Goal: Obtain resource: Download file/media

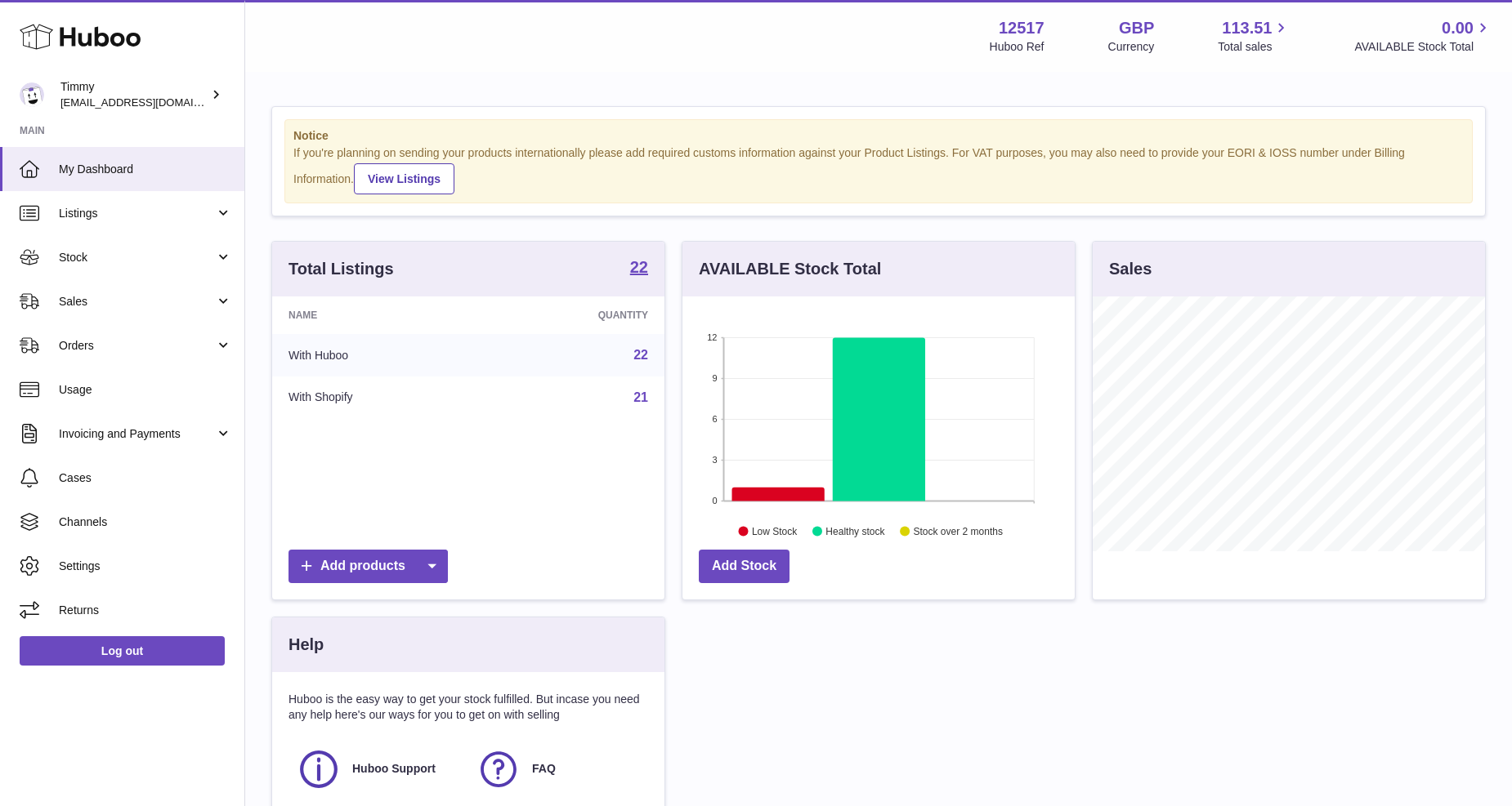
scroll to position [255, 392]
click at [140, 446] on link "Invoicing and Payments" at bounding box center [122, 433] width 244 height 44
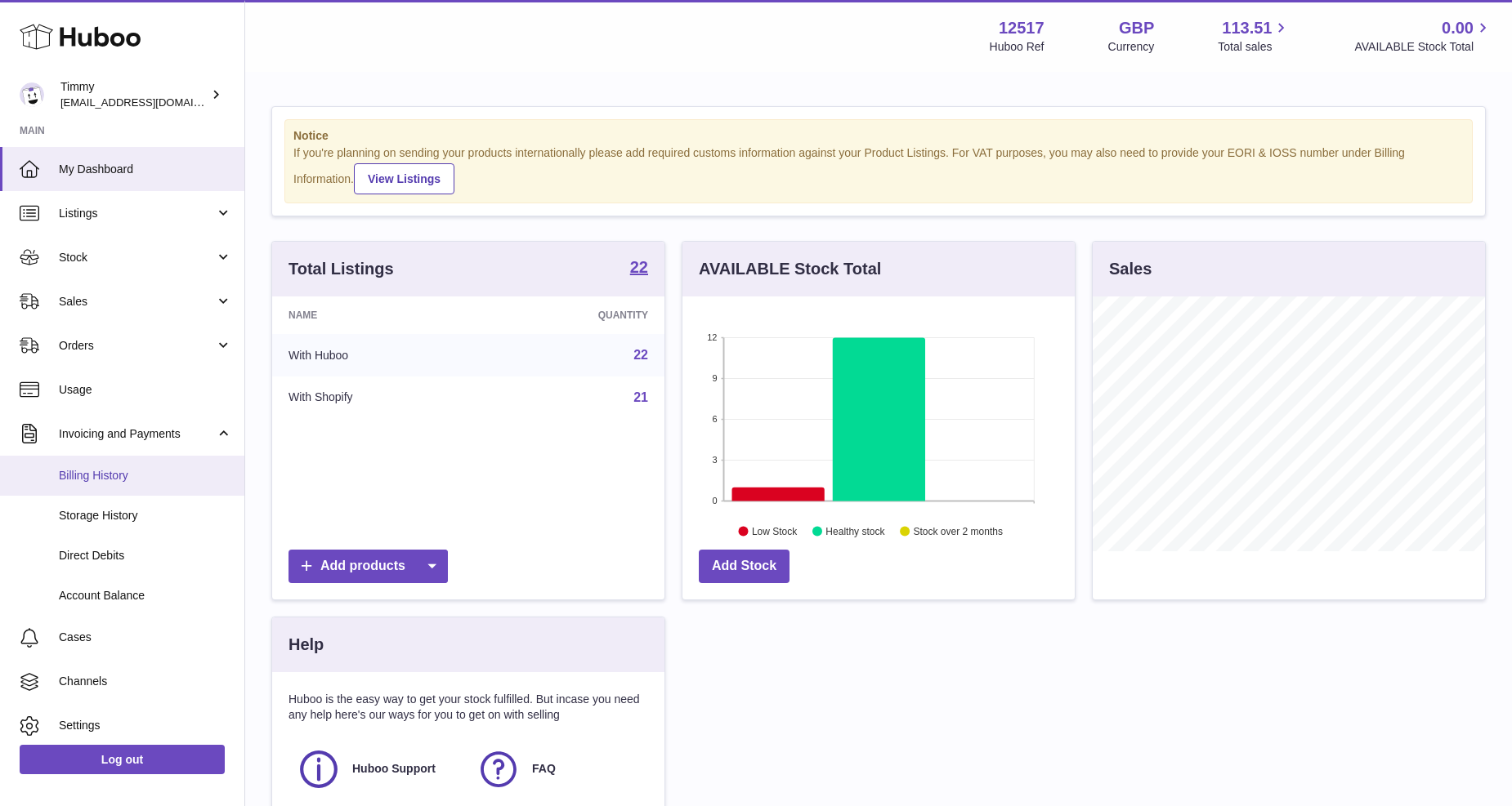
click at [131, 471] on span "Billing History" at bounding box center [145, 475] width 173 height 15
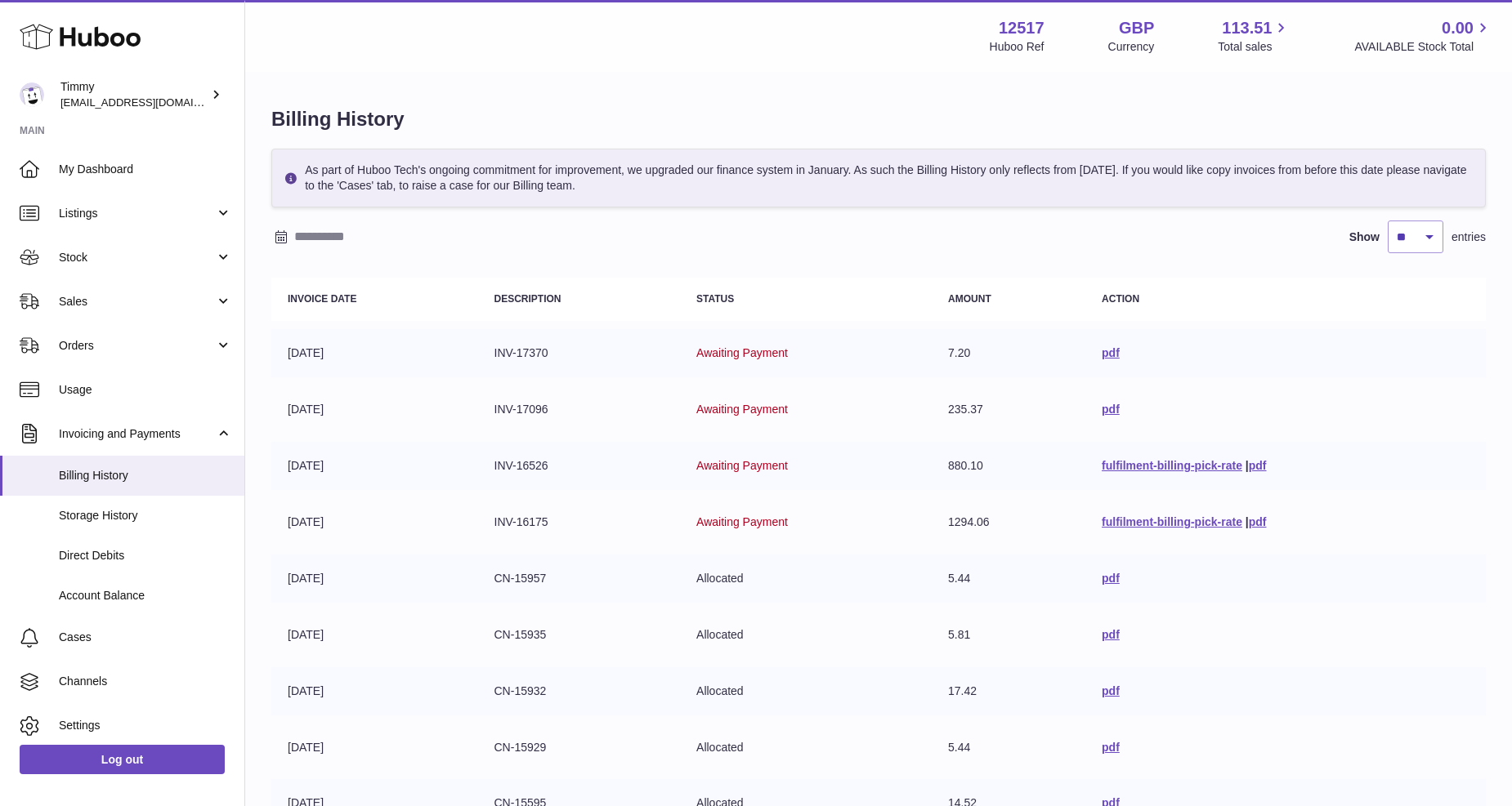
scroll to position [256, 0]
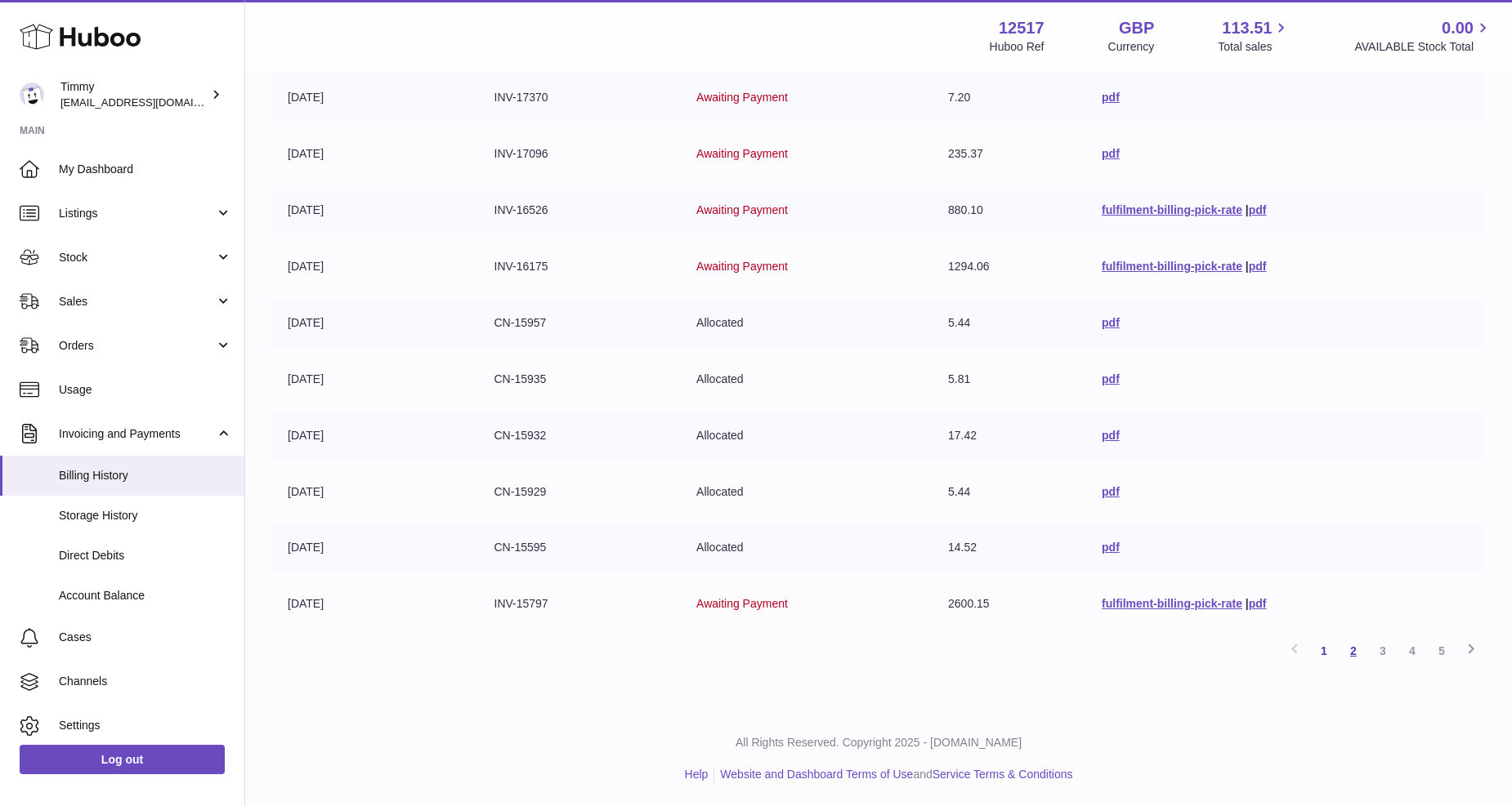
click at [1350, 644] on link "2" at bounding box center [1352, 651] width 29 height 29
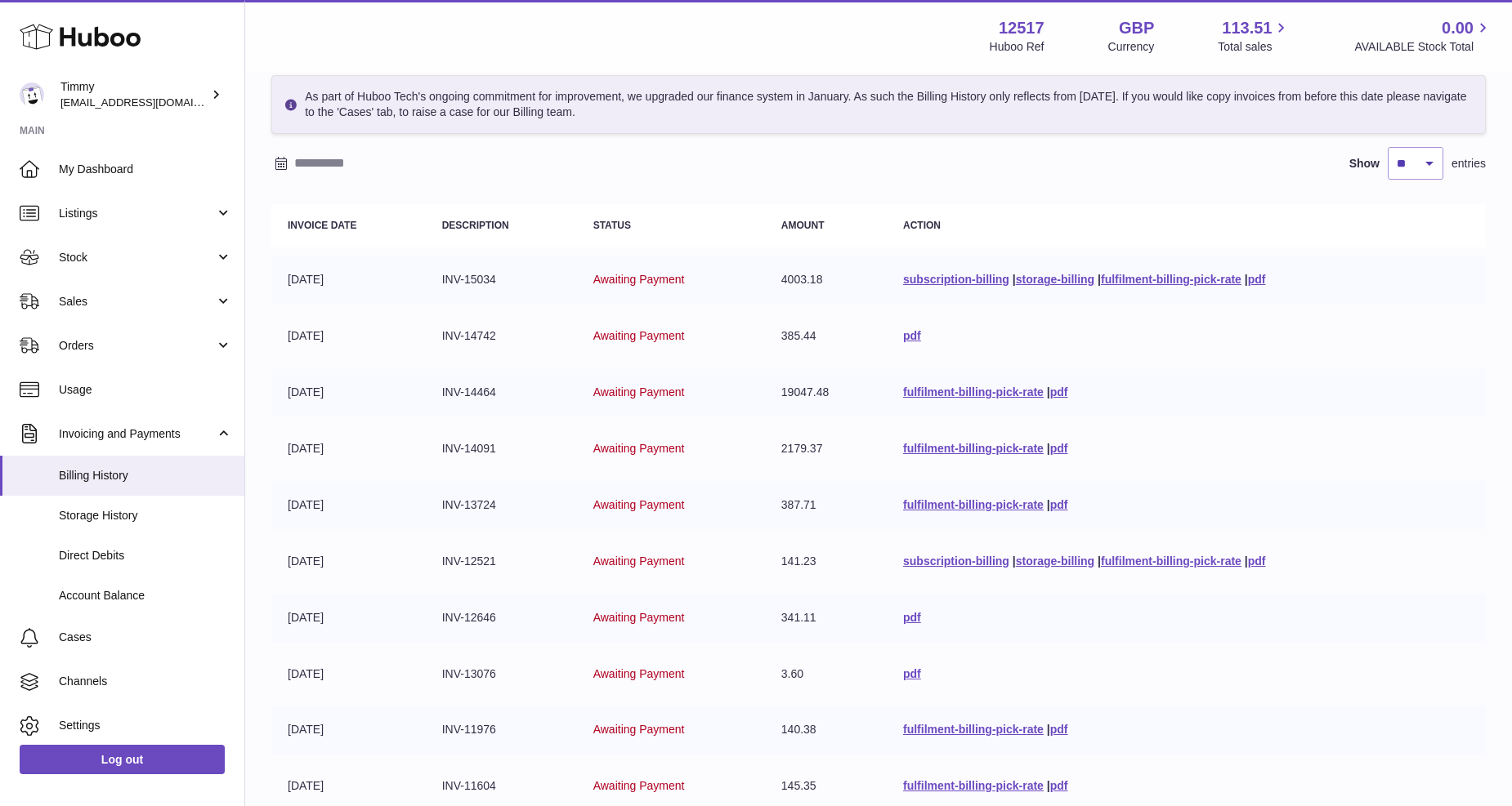
scroll to position [255, 0]
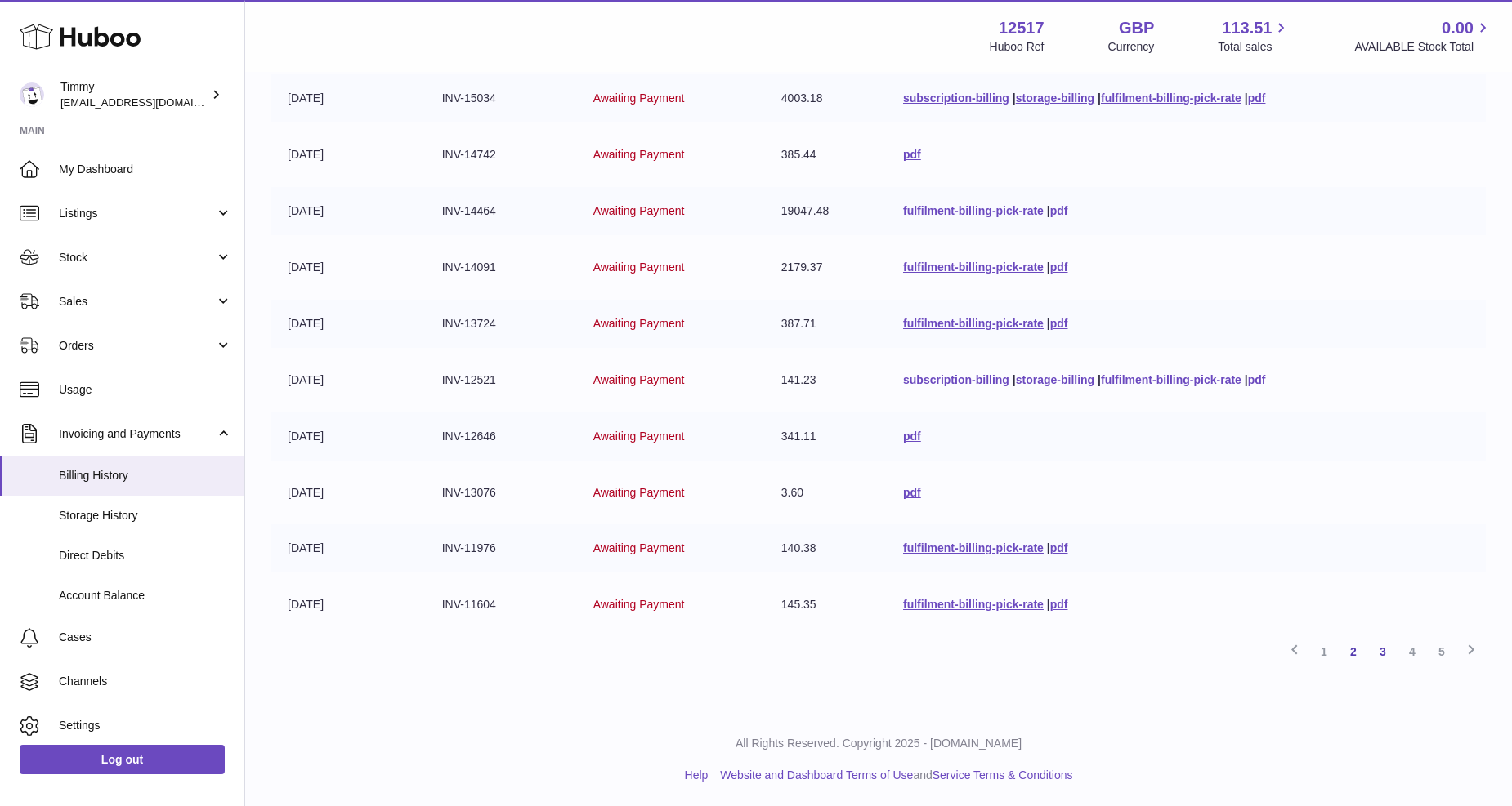
click at [1376, 648] on link "3" at bounding box center [1382, 652] width 29 height 29
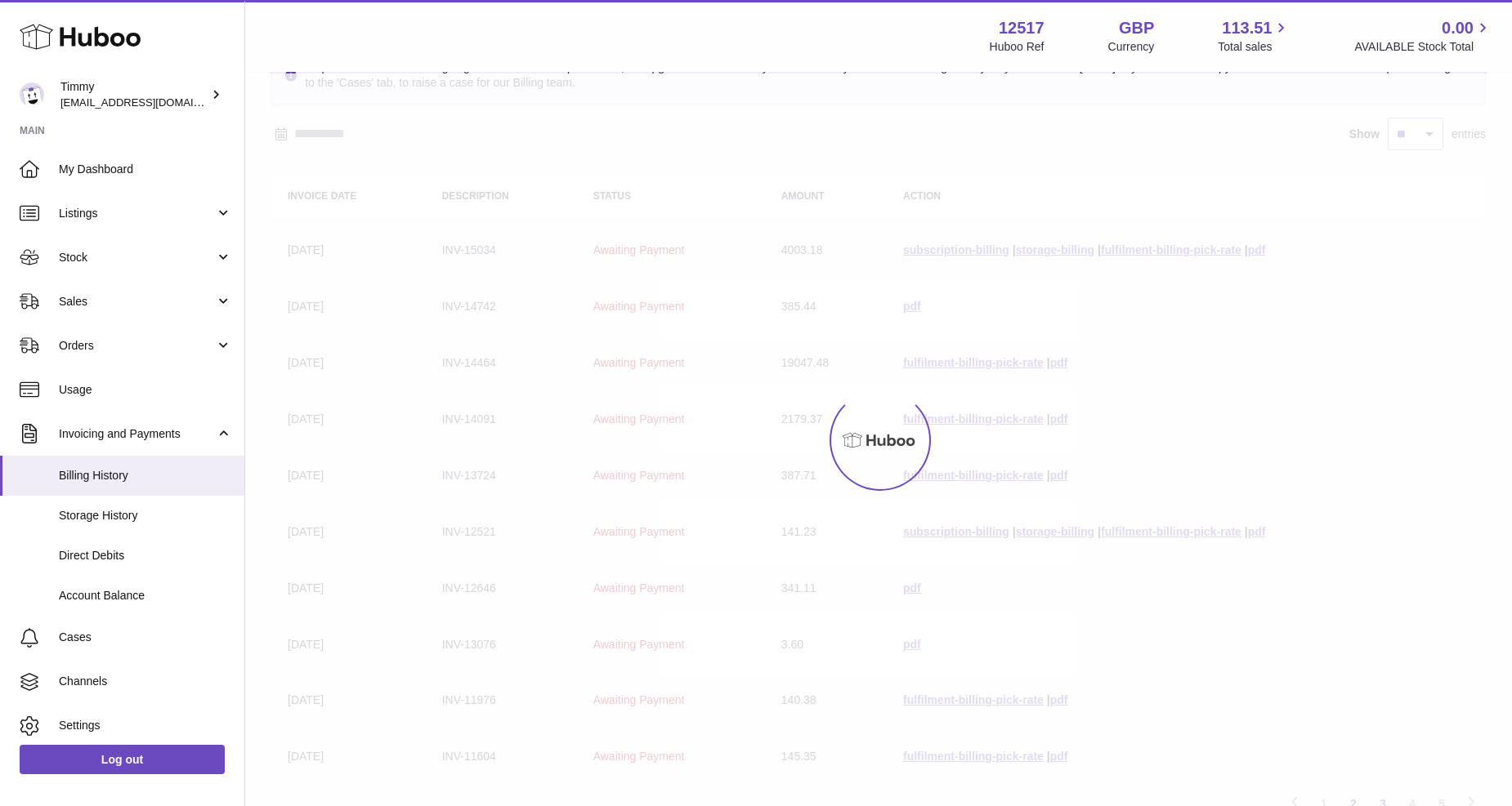
scroll to position [73, 0]
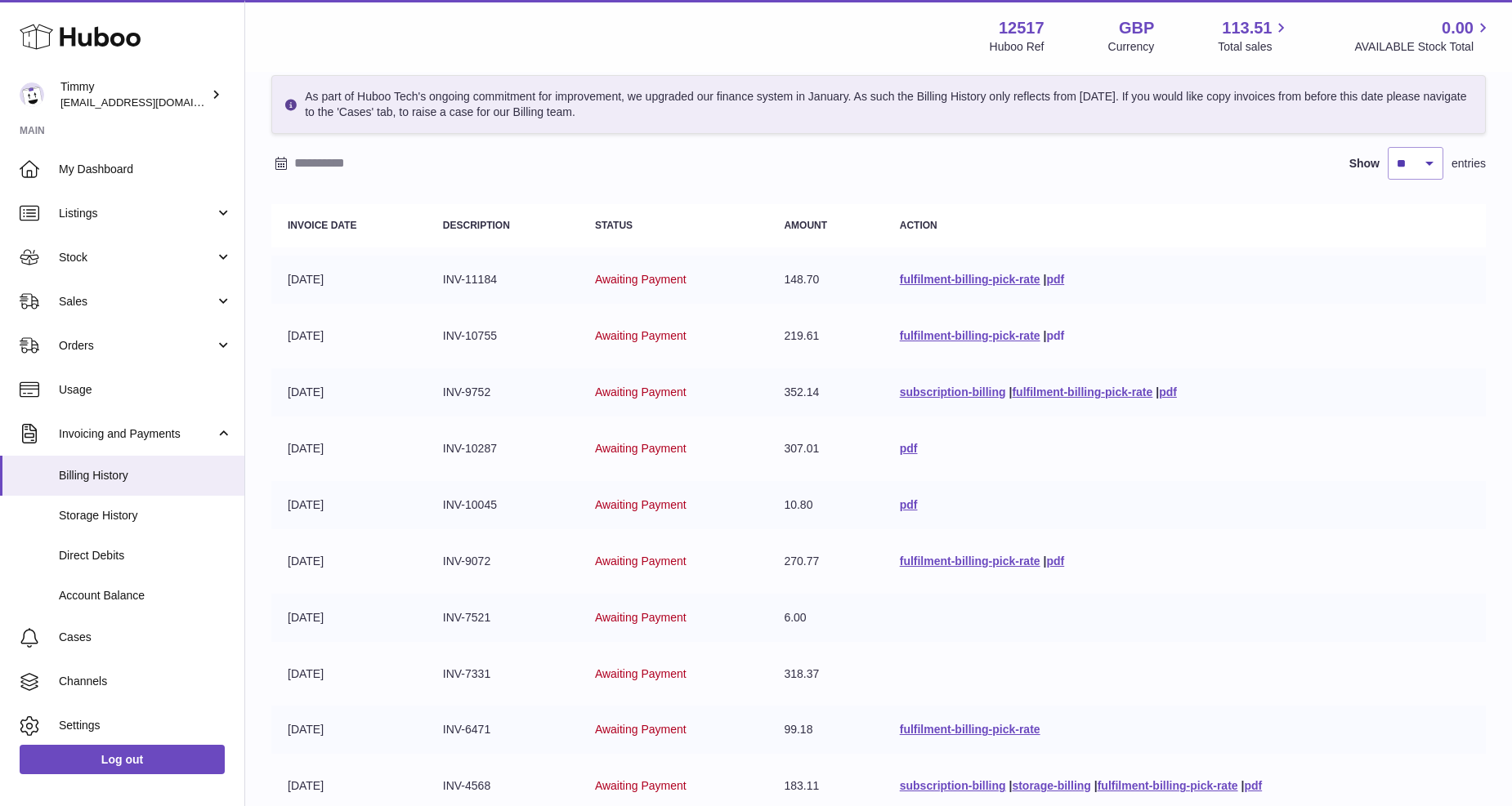
click at [1046, 333] on link "pdf" at bounding box center [1055, 335] width 18 height 13
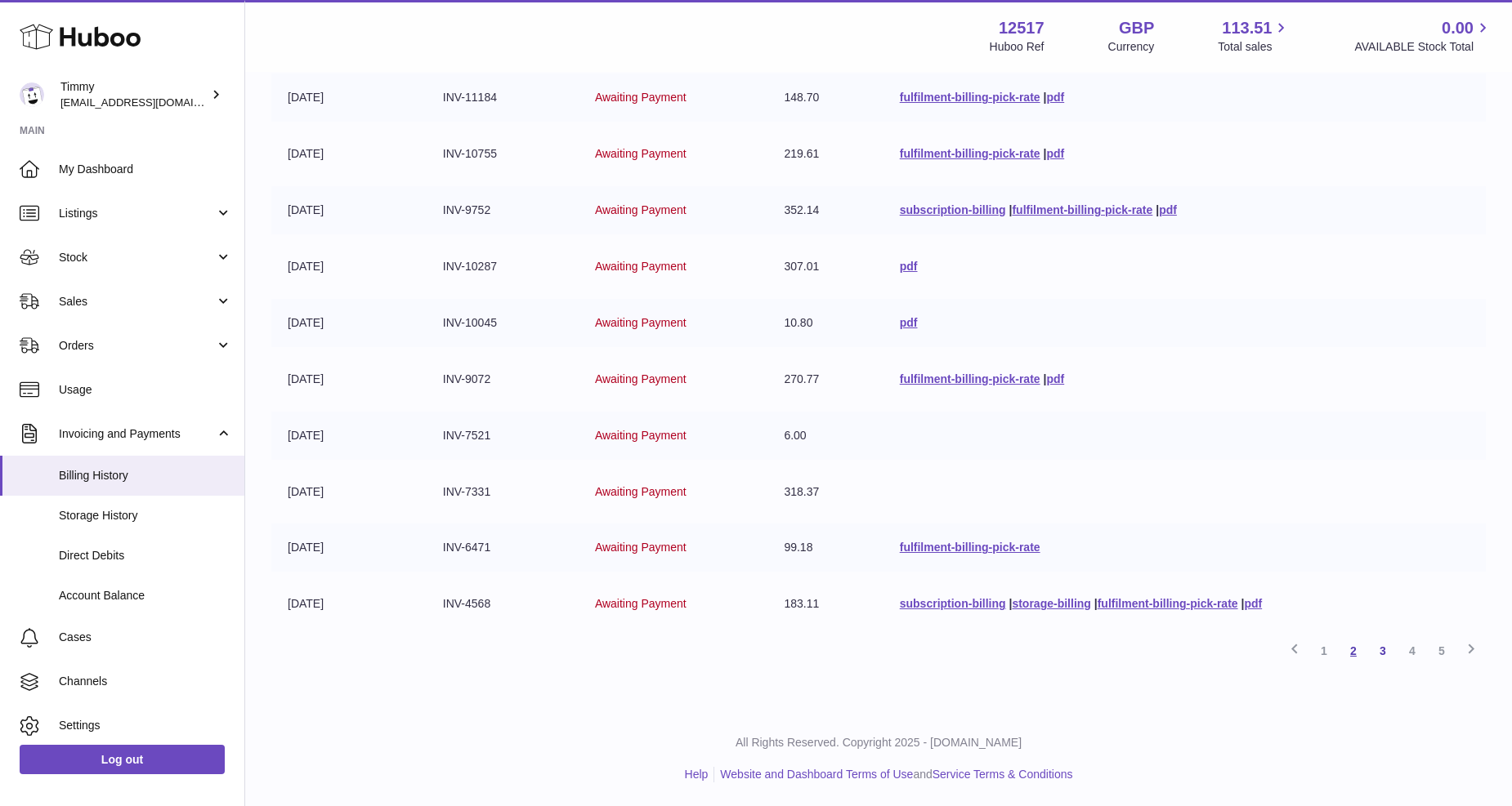
click at [1348, 648] on link "2" at bounding box center [1352, 651] width 29 height 29
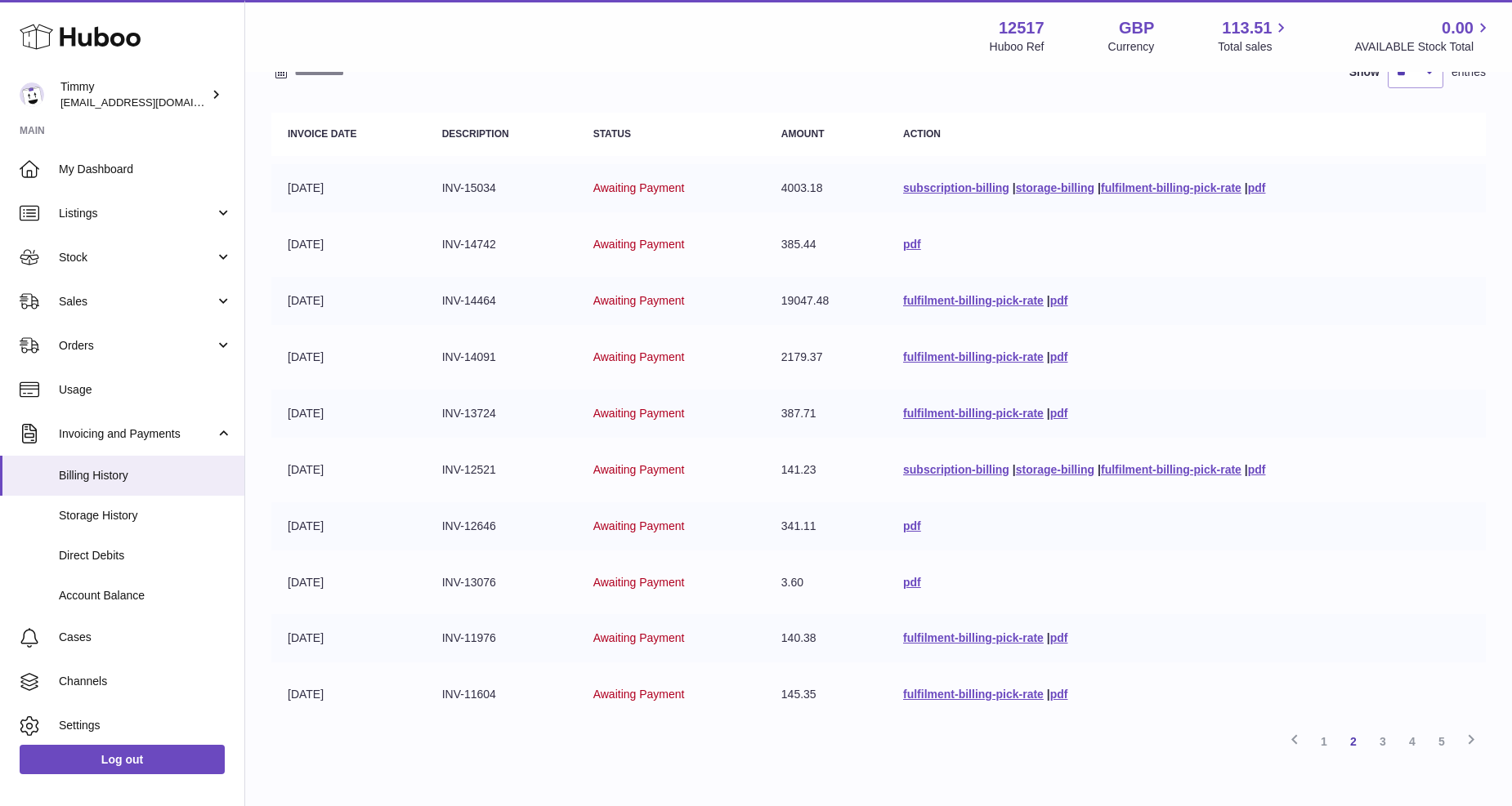
scroll to position [256, 0]
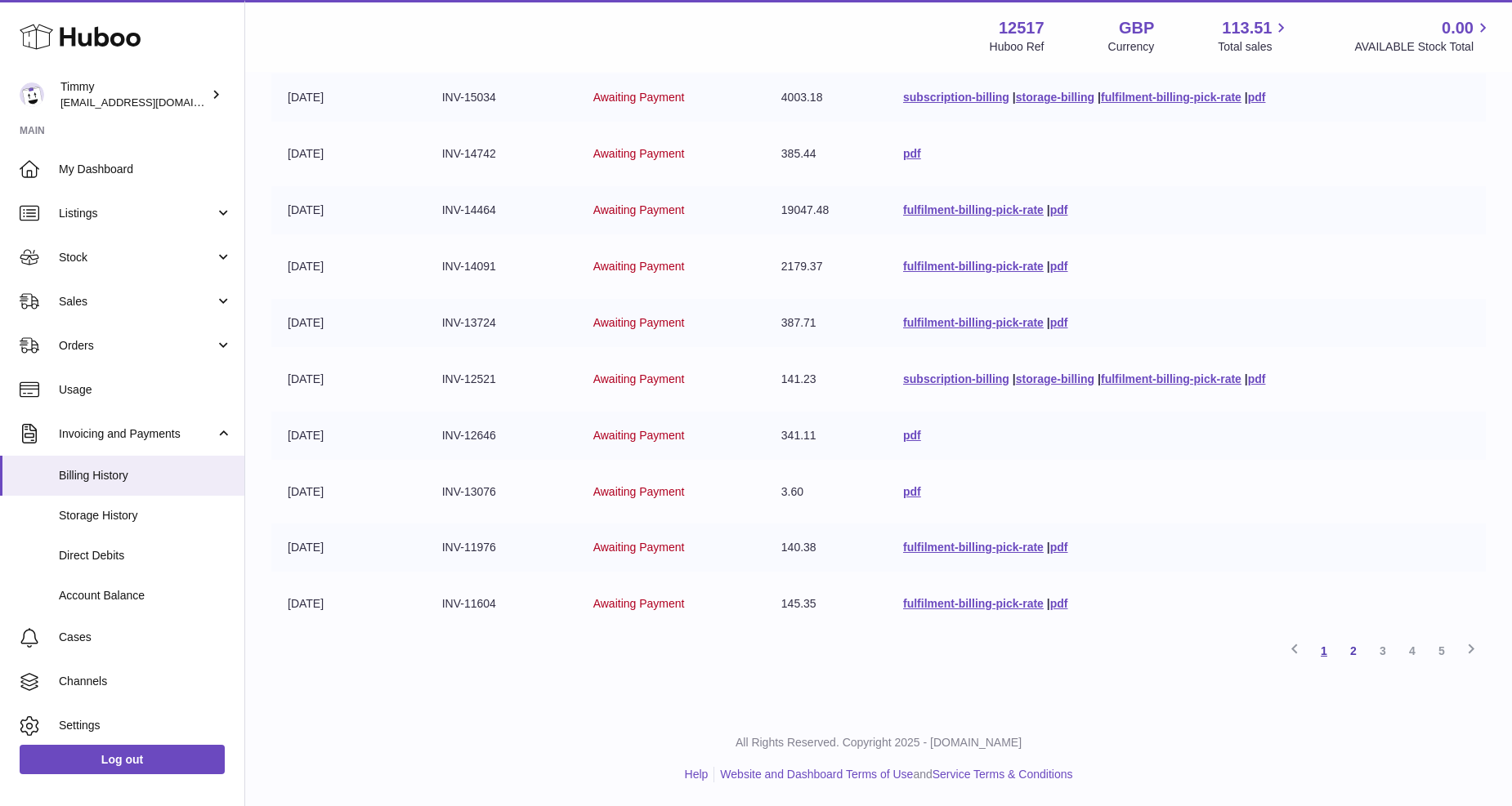
click at [1320, 648] on link "1" at bounding box center [1324, 651] width 29 height 29
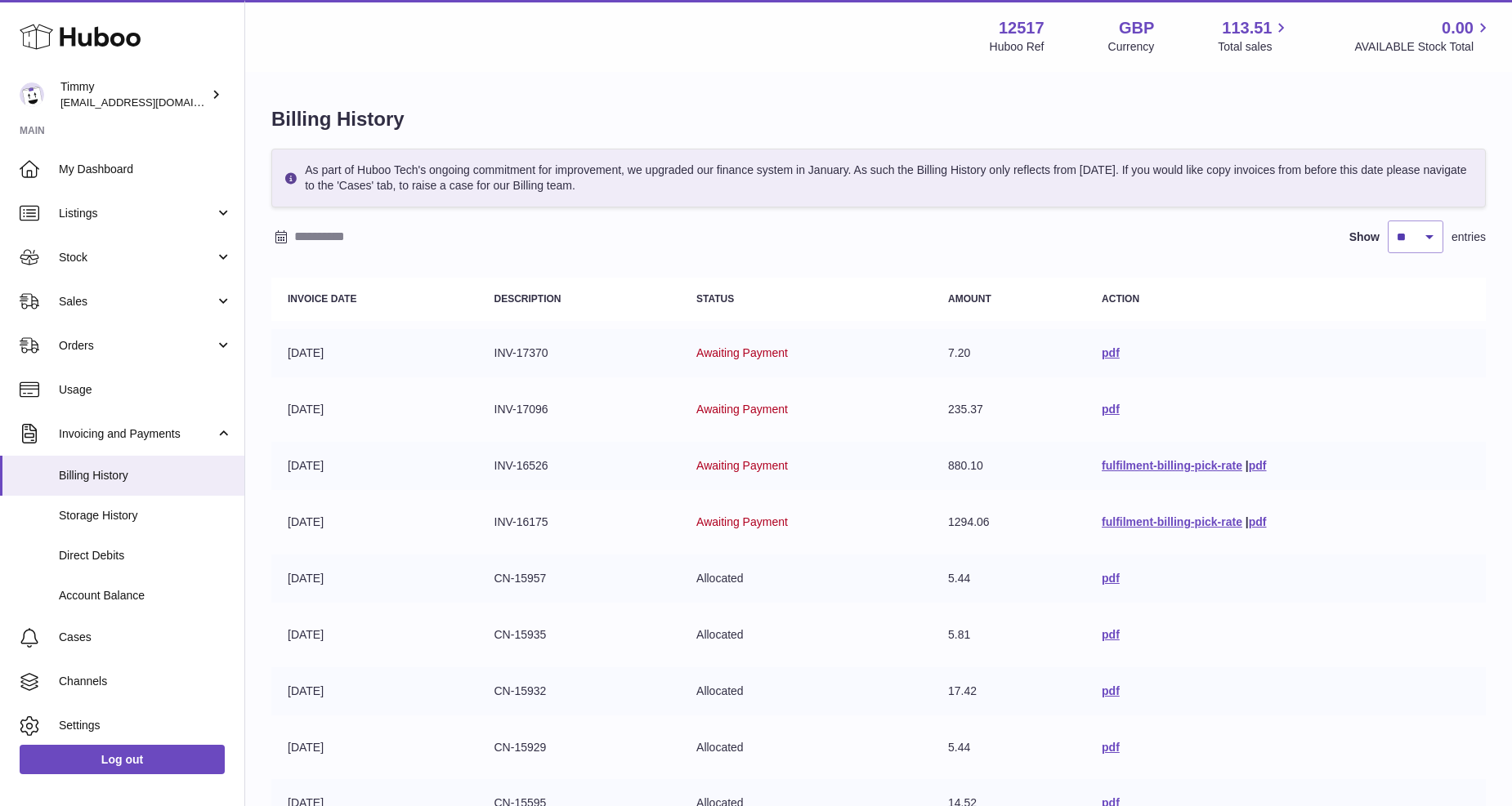
scroll to position [256, 0]
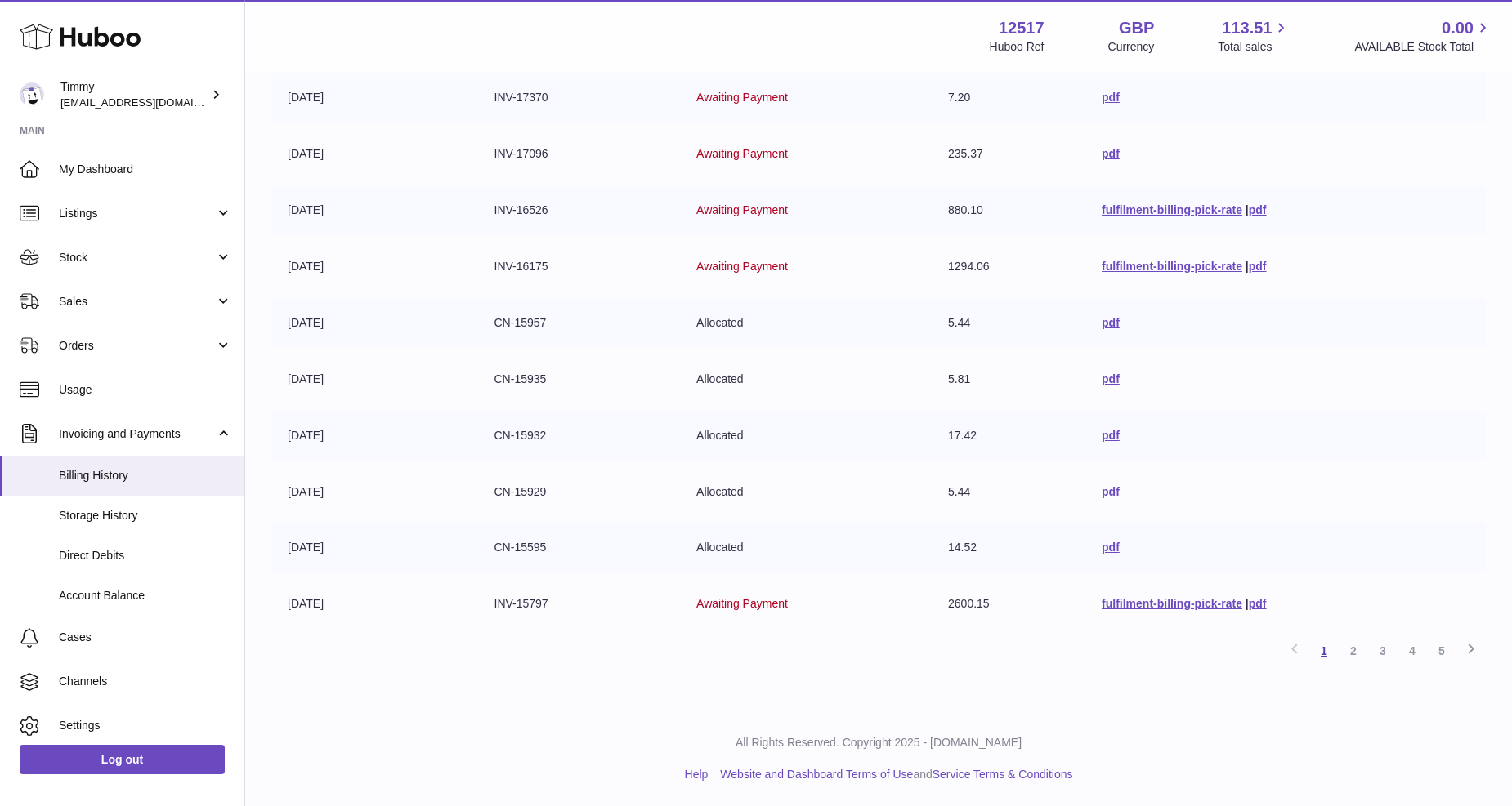
click at [1325, 654] on link "1" at bounding box center [1324, 651] width 29 height 29
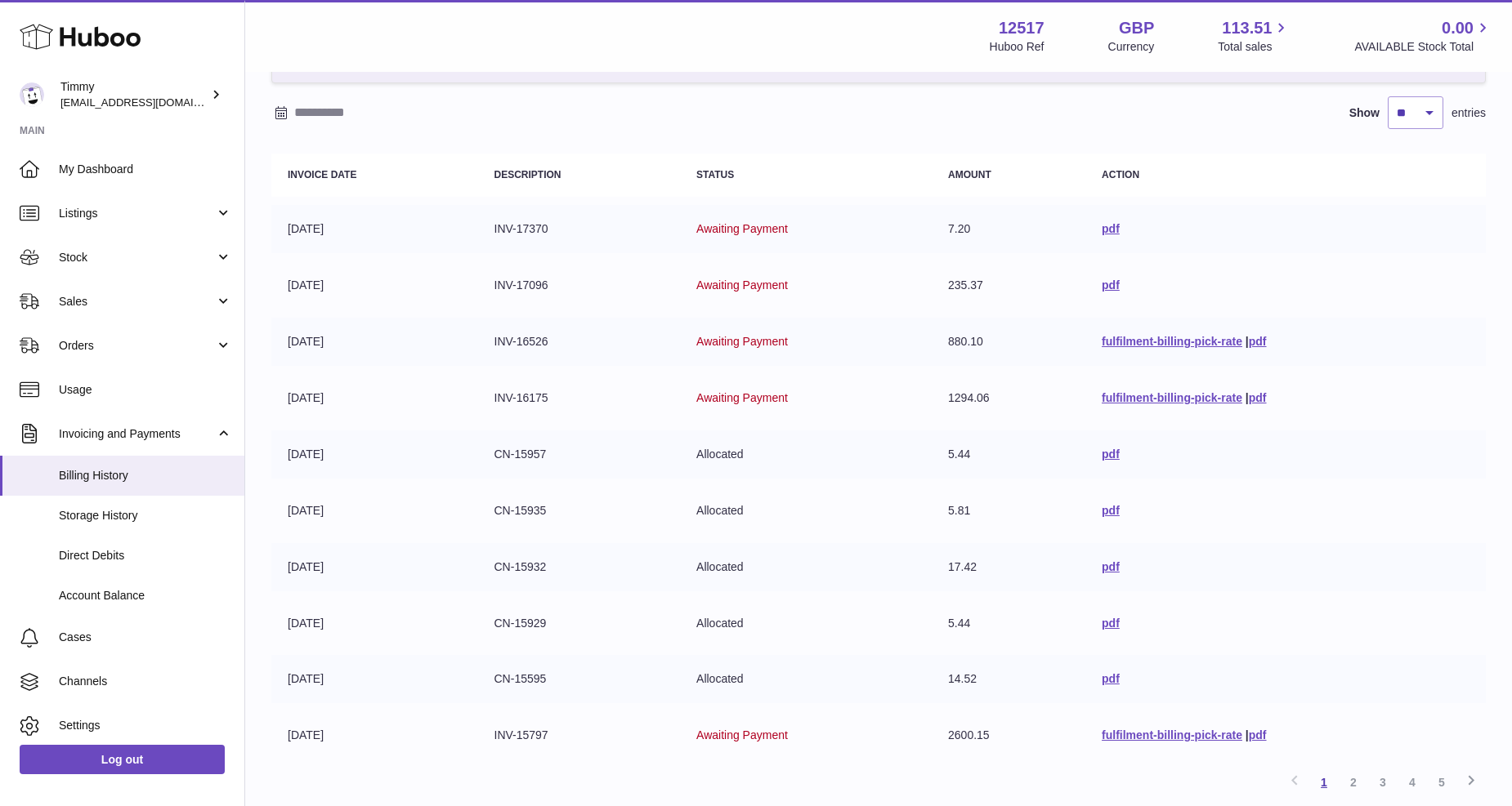
scroll to position [73, 0]
